Goal: Navigation & Orientation: Find specific page/section

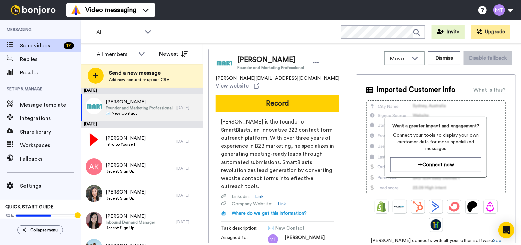
drag, startPoint x: 164, startPoint y: 106, endPoint x: 321, endPoint y: 31, distance: 173.7
click at [321, 31] on div "All WORKSPACES View all All Default Task List + Add a new workspace Invite Upgr…" at bounding box center [301, 32] width 441 height 24
click at [407, 61] on div "Move" at bounding box center [405, 58] width 40 height 13
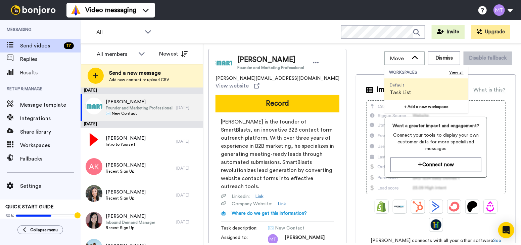
drag, startPoint x: 407, startPoint y: 61, endPoint x: 424, endPoint y: 61, distance: 16.8
click at [407, 62] on div "Move" at bounding box center [405, 58] width 40 height 13
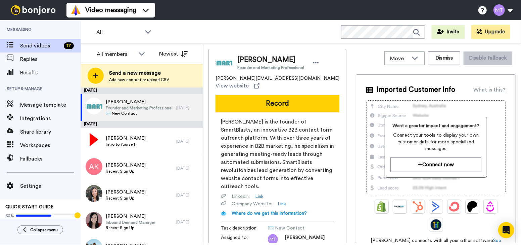
click at [460, 54] on div "Move WORKSPACES View all Default Task List + Add a new workspace Dismiss Disabl…" at bounding box center [436, 58] width 160 height 19
click at [444, 57] on button "Dismiss" at bounding box center [444, 57] width 32 height 13
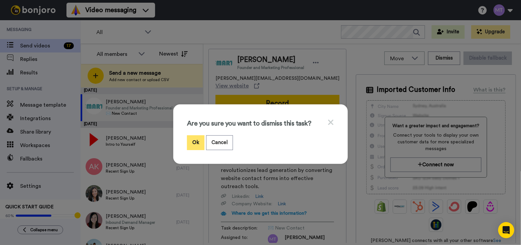
click at [193, 143] on button "Ok" at bounding box center [195, 142] width 17 height 14
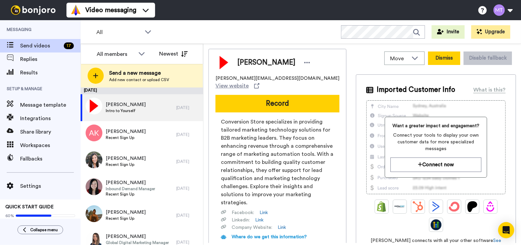
click at [449, 60] on button "Dismiss" at bounding box center [444, 57] width 32 height 13
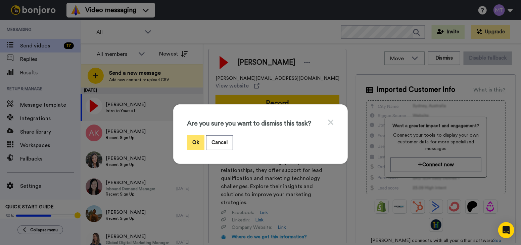
click at [191, 143] on button "Ok" at bounding box center [195, 142] width 17 height 14
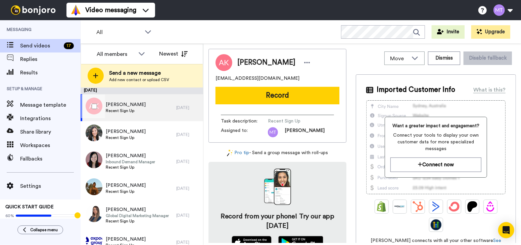
click at [154, 107] on div "[PERSON_NAME] Recent Sign Up" at bounding box center [129, 107] width 96 height 27
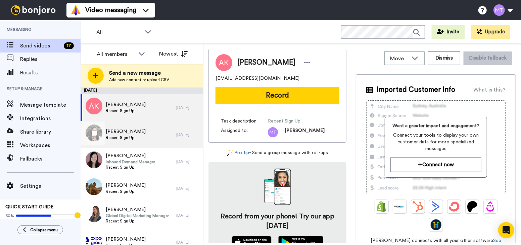
click at [142, 137] on div "[PERSON_NAME] Recent Sign Up" at bounding box center [129, 134] width 96 height 27
